Goal: Use online tool/utility: Utilize a website feature to perform a specific function

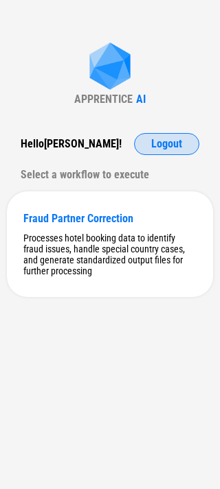
drag, startPoint x: 178, startPoint y: 152, endPoint x: 178, endPoint y: 144, distance: 7.5
click at [178, 147] on button "Logout" at bounding box center [166, 144] width 65 height 22
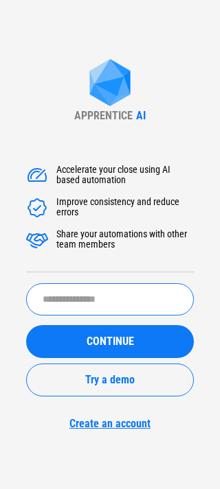
click at [108, 312] on input "text" at bounding box center [109, 299] width 167 height 32
type input "********"
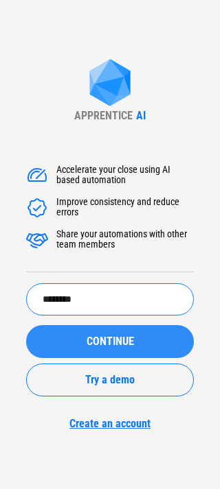
click at [64, 337] on div "CONTINUE" at bounding box center [110, 341] width 134 height 11
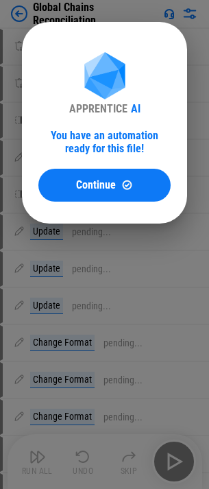
click at [120, 156] on div "APPRENTICE AI You have an automation ready for this file! Continue" at bounding box center [104, 127] width 132 height 150
click at [119, 164] on div "APPRENTICE AI You have an automation ready for this file! Continue" at bounding box center [104, 127] width 132 height 150
click at [121, 170] on button "Continue" at bounding box center [104, 185] width 132 height 33
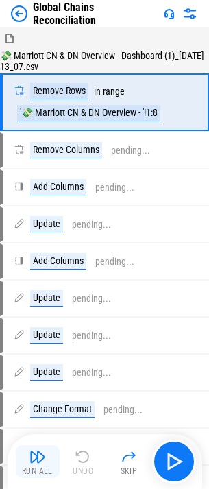
click at [52, 471] on div "Run All" at bounding box center [37, 471] width 31 height 8
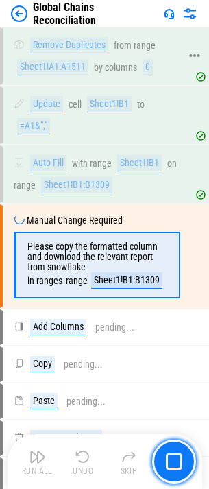
scroll to position [1438, 0]
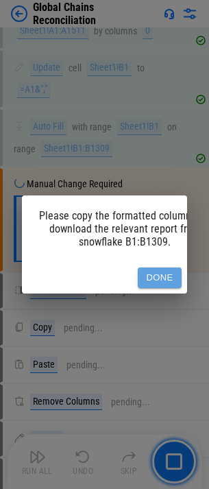
click at [169, 268] on button "Done" at bounding box center [160, 278] width 44 height 21
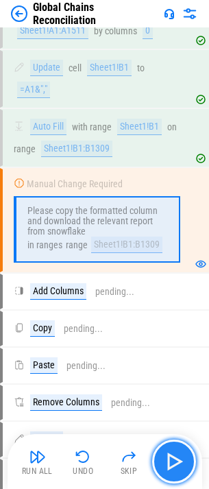
click at [167, 444] on button "button" at bounding box center [174, 462] width 44 height 44
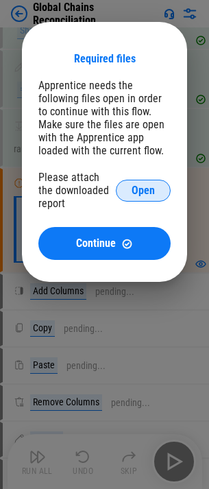
click at [151, 187] on span "Open" at bounding box center [143, 190] width 23 height 11
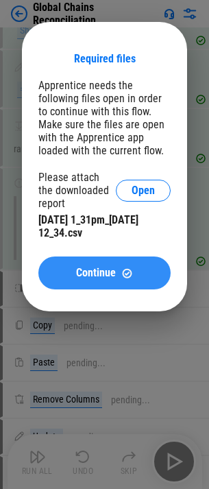
click at [69, 259] on button "Continue" at bounding box center [104, 273] width 132 height 33
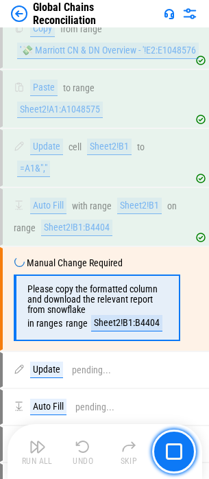
scroll to position [2600, 0]
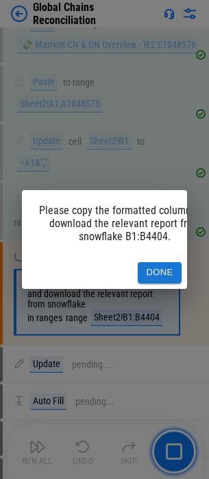
click at [154, 263] on button "Done" at bounding box center [160, 272] width 44 height 21
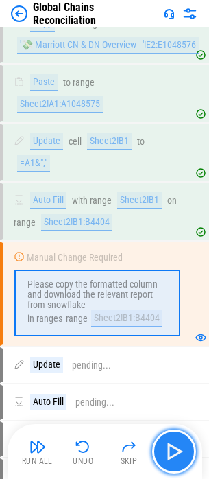
click at [178, 450] on img "button" at bounding box center [174, 451] width 22 height 22
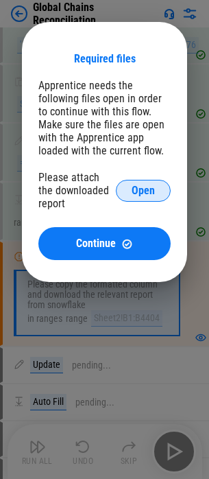
click at [127, 190] on button "Open" at bounding box center [143, 191] width 55 height 22
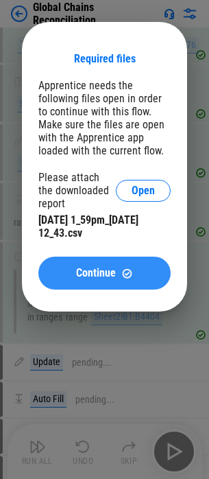
click at [61, 261] on button "Continue" at bounding box center [104, 273] width 132 height 33
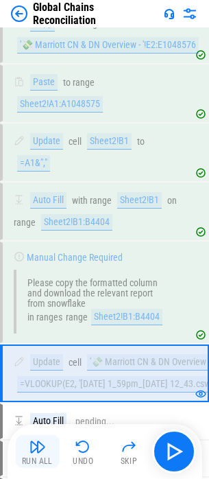
click at [45, 452] on img "button" at bounding box center [37, 446] width 16 height 16
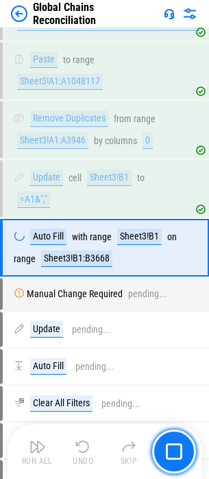
scroll to position [4032, 0]
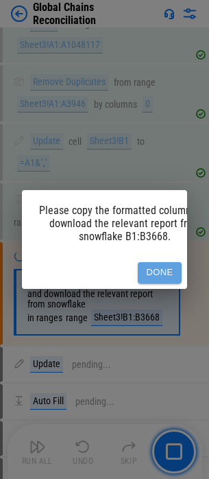
click at [169, 274] on button "Done" at bounding box center [160, 272] width 44 height 21
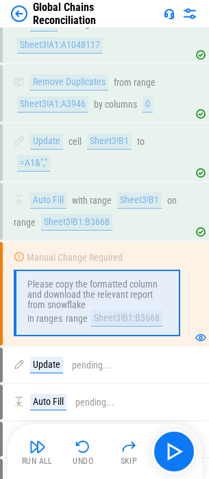
click at [164, 430] on div "Run All Undo Skip" at bounding box center [106, 451] width 181 height 44
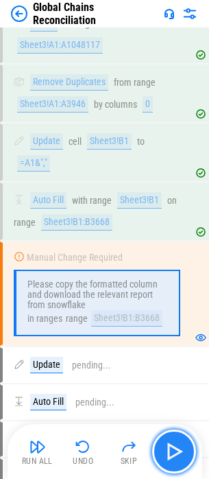
click at [165, 438] on button "button" at bounding box center [174, 451] width 44 height 44
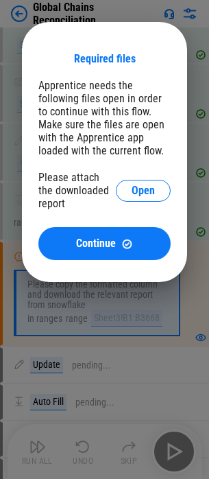
click at [139, 202] on div "Please attach the downloaded report Open" at bounding box center [104, 190] width 132 height 39
click at [139, 197] on button "Open" at bounding box center [143, 191] width 55 height 22
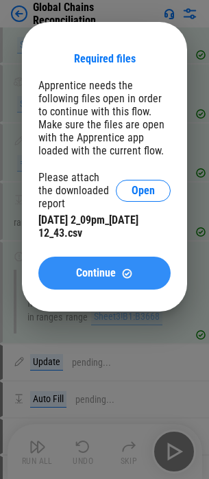
click at [87, 261] on button "Continue" at bounding box center [104, 273] width 132 height 33
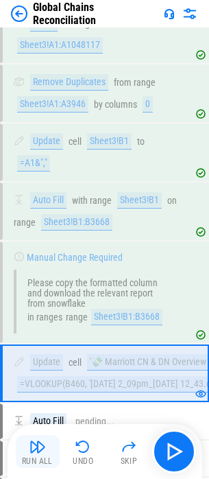
click at [38, 462] on div "Run All" at bounding box center [37, 461] width 31 height 8
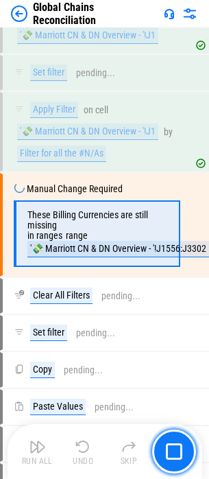
scroll to position [4550, 0]
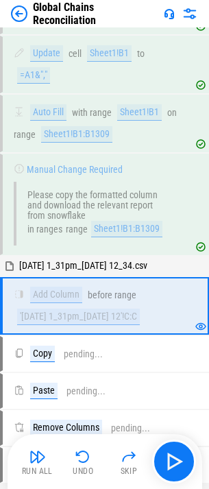
scroll to position [1539, 0]
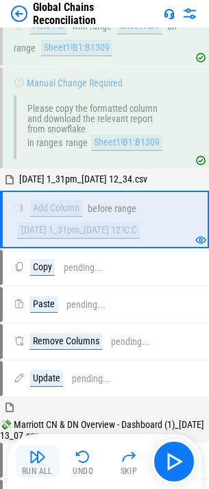
click at [36, 449] on img "button" at bounding box center [37, 457] width 16 height 16
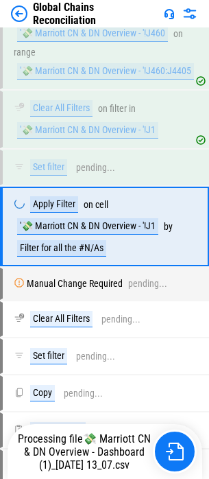
scroll to position [4457, 0]
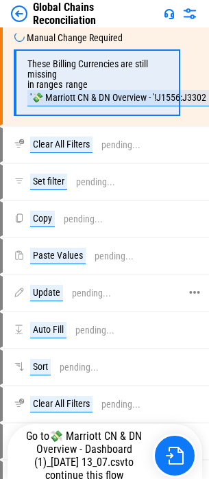
scroll to position [4550, 0]
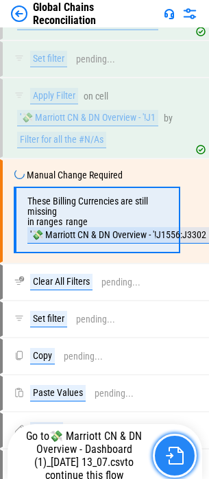
click at [180, 447] on button "button" at bounding box center [175, 456] width 44 height 44
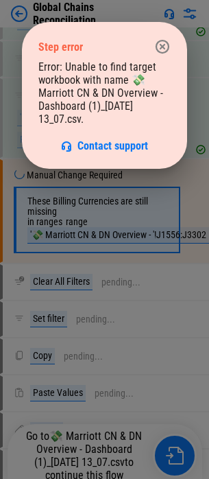
click at [161, 45] on icon "button" at bounding box center [163, 47] width 14 height 14
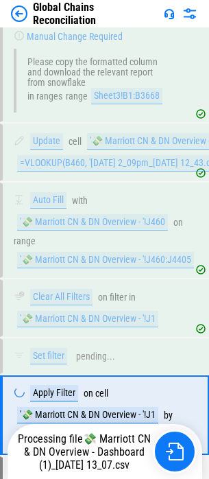
scroll to position [4457, 0]
